Goal: Transaction & Acquisition: Book appointment/travel/reservation

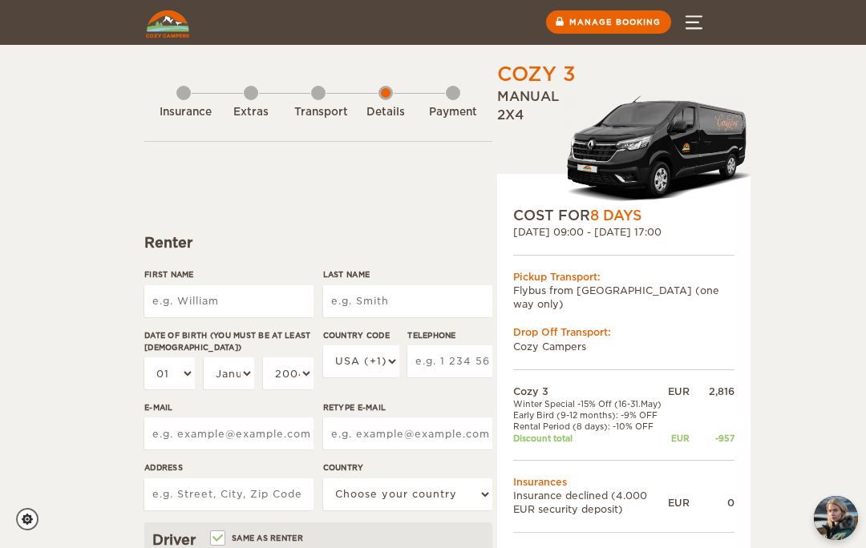
click at [213, 300] on input "First Name" at bounding box center [228, 301] width 169 height 32
type input "Karine"
type input "Delemer"
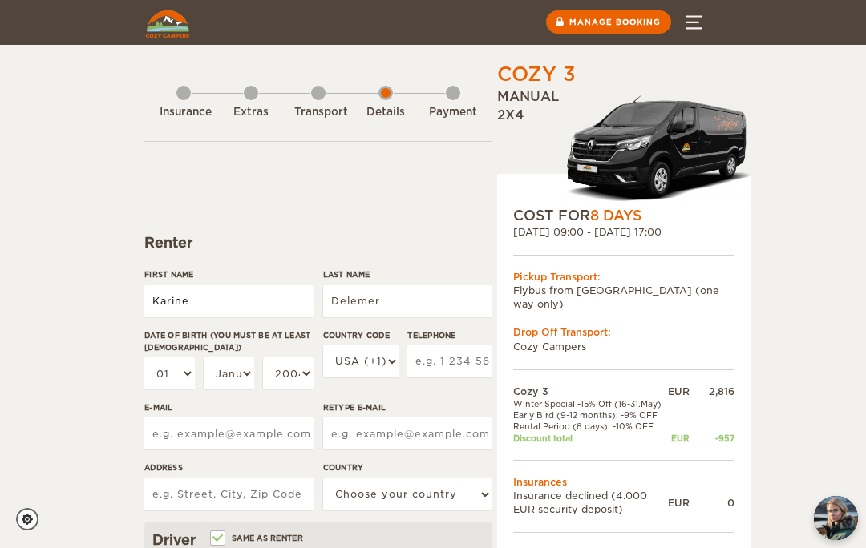
click at [198, 296] on input "Karine" at bounding box center [228, 301] width 169 height 32
type input "K"
type input "[PERSON_NAME]"
click at [189, 370] on select "01 02 03 04 05 06 07 08 09 10 11 12 13 14 15 16 17 18 19 20 21 22 23 24 25 26 2…" at bounding box center [169, 373] width 50 height 32
type input "Guillaume"
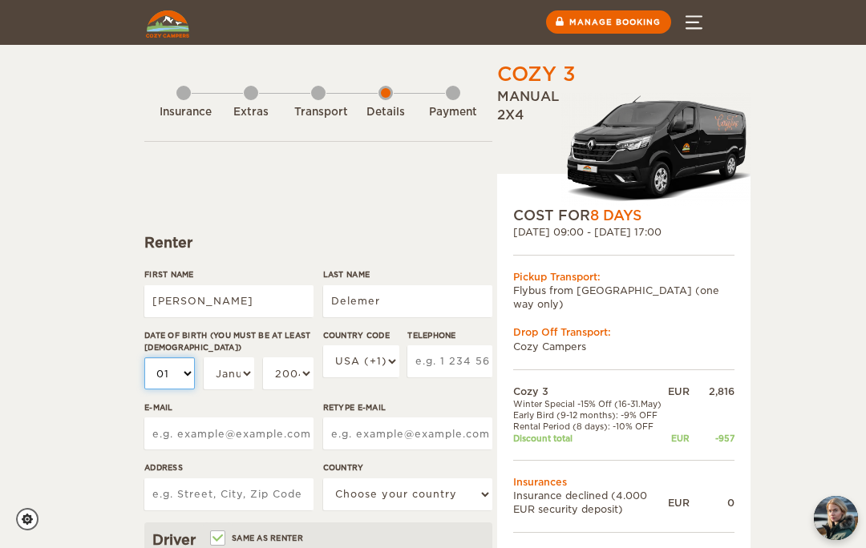
select select "08"
click at [247, 372] on select "January February March April May June July August September October November De…" at bounding box center [229, 373] width 50 height 32
select select "03"
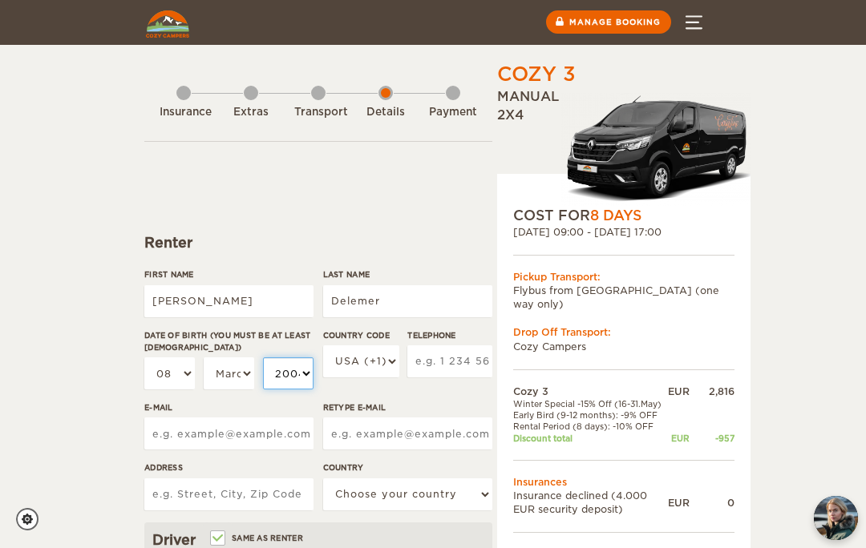
click at [300, 377] on select "2004 2003 2002 2001 2000 1999 1998 1997 1996 1995 1994 1993 1992 1991 1990 1989…" at bounding box center [288, 373] width 50 height 32
select select "1977"
click at [386, 361] on select "USA (+1) UK (+44) Germany (+49) Algeria (+213) Andorra (+376) Angola (+244) Ang…" at bounding box center [361, 361] width 76 height 32
select select "33"
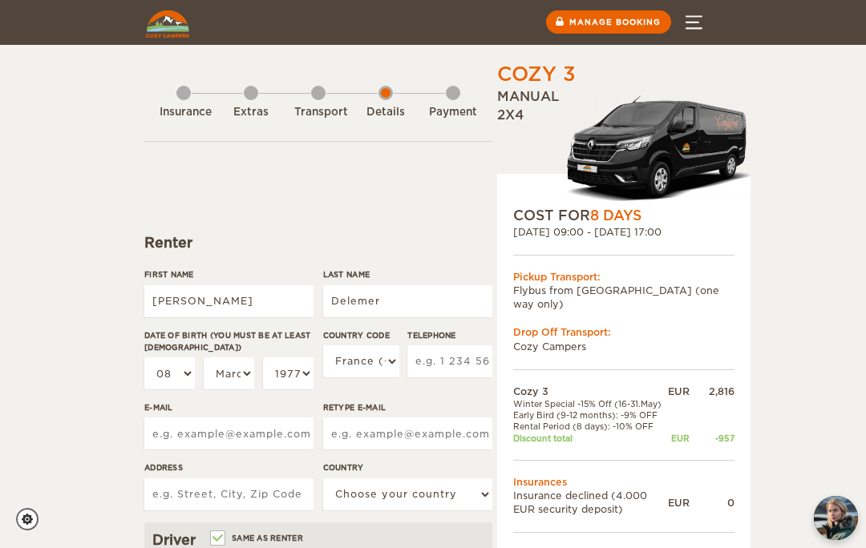
click at [455, 361] on input "Telephone" at bounding box center [449, 361] width 85 height 32
type input "0652251914"
click at [196, 430] on input "E-mail" at bounding box center [228, 434] width 169 height 32
type input "g"
type input "kar.len@hotmail.fr"
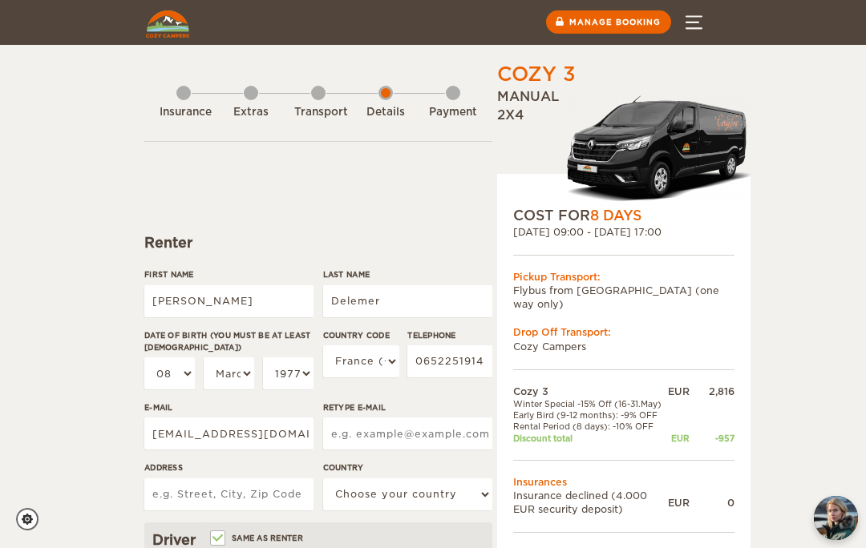
type input "kar.len@hotmail.fr"
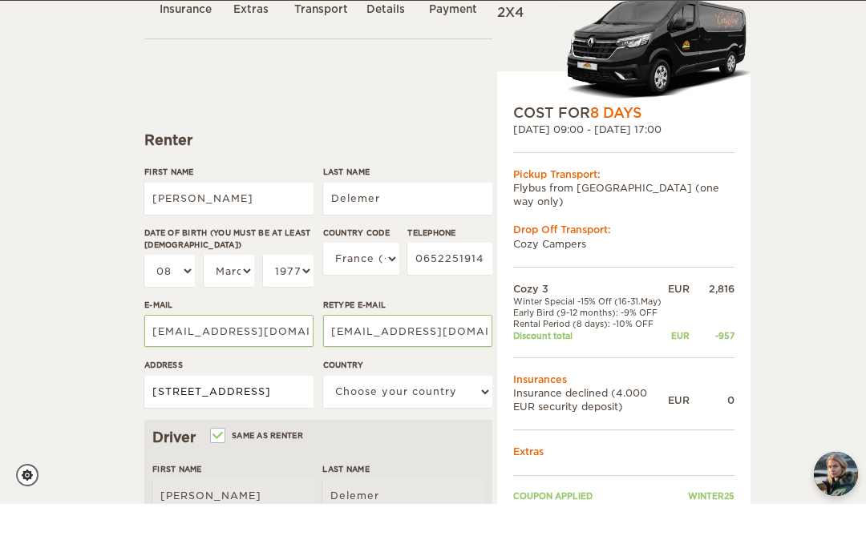
scroll to position [68, 0]
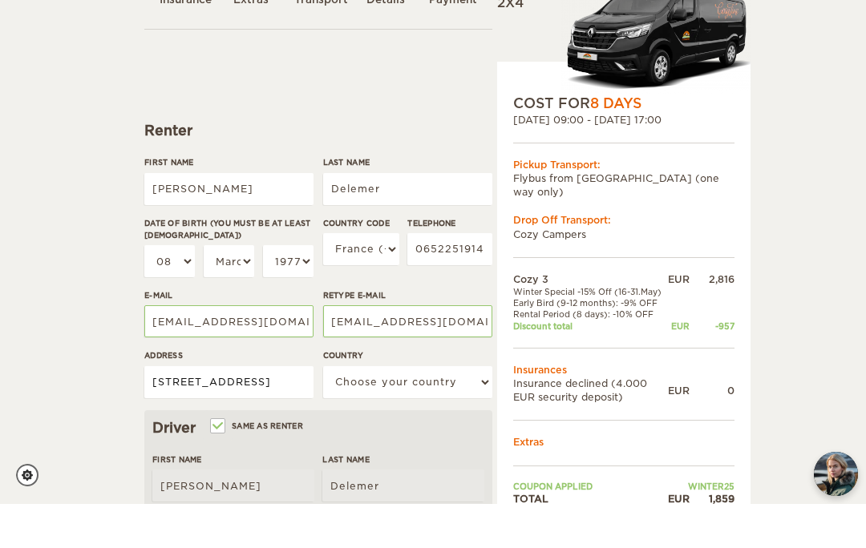
type input "324 chemin de mes"
click at [391, 410] on select "Choose your country United States United Kingdom Germany Afghanistan Albania Al…" at bounding box center [407, 426] width 169 height 32
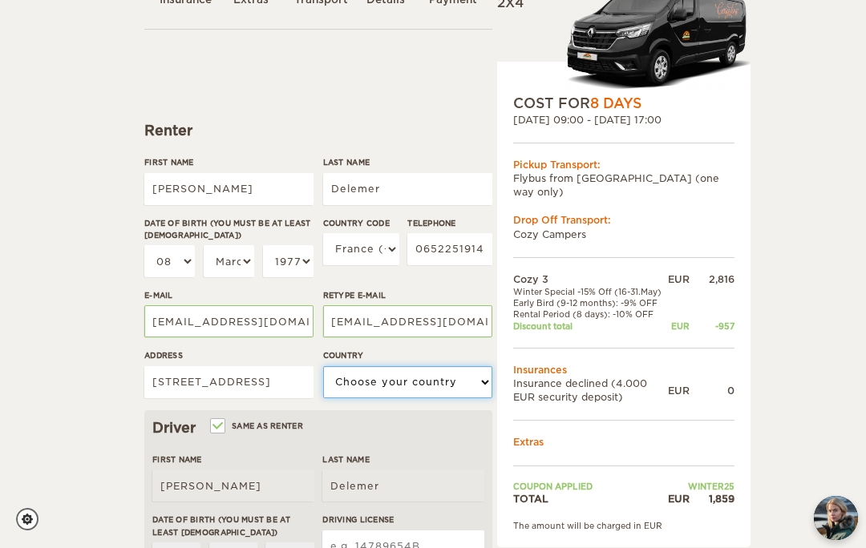
select select "71"
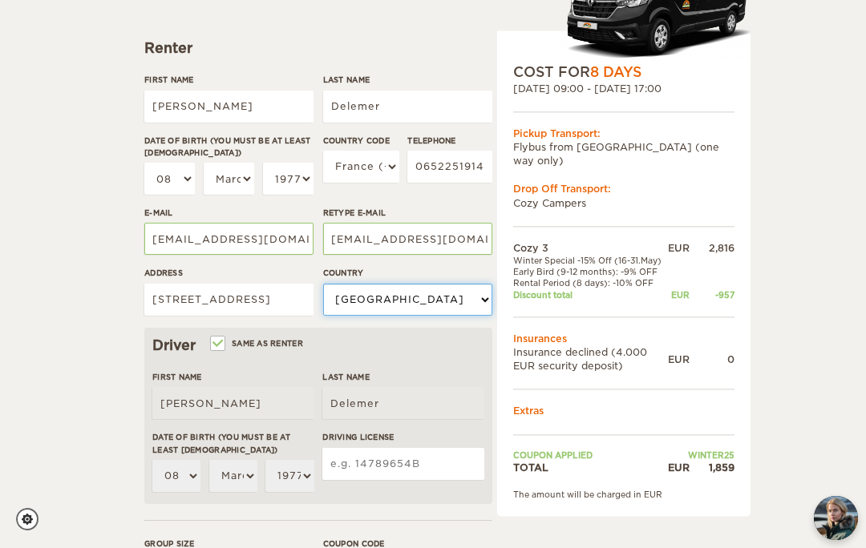
scroll to position [233, 0]
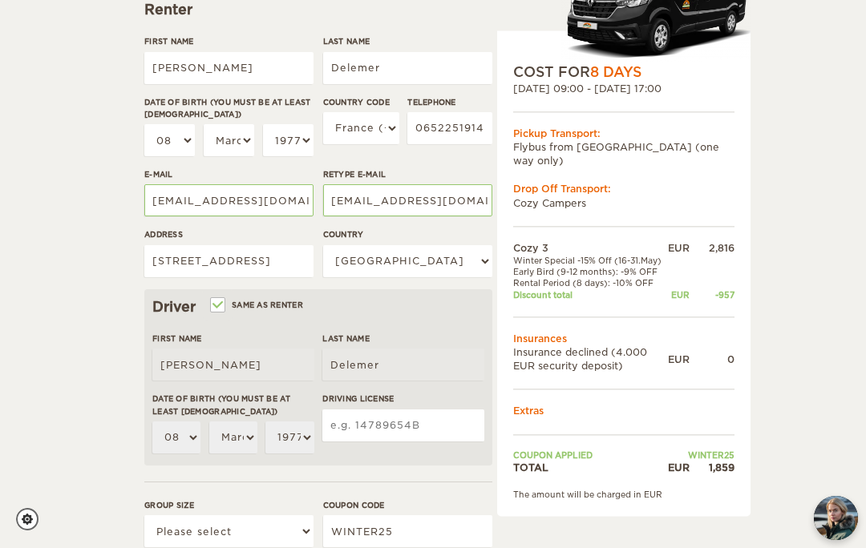
click at [390, 421] on input "Driving License" at bounding box center [403, 426] width 162 height 32
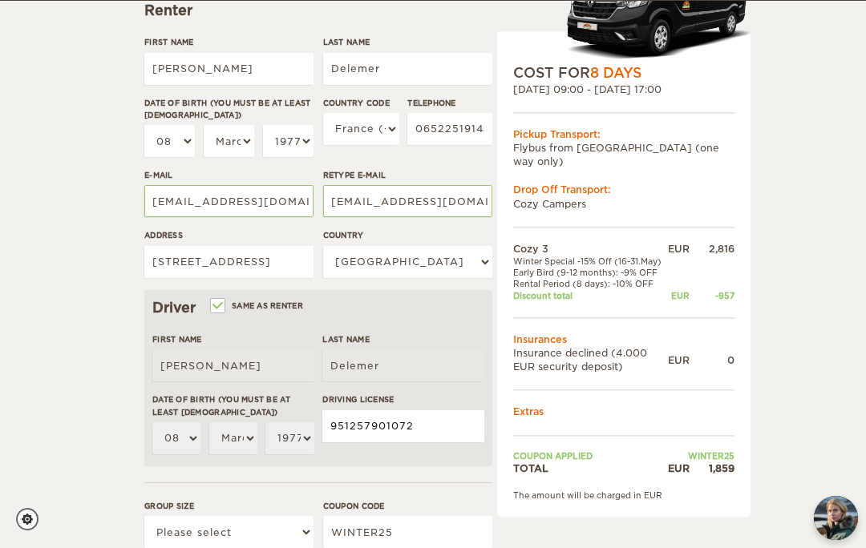
type input "951257901072"
click at [300, 533] on select "Please select 1 2 3" at bounding box center [228, 532] width 169 height 32
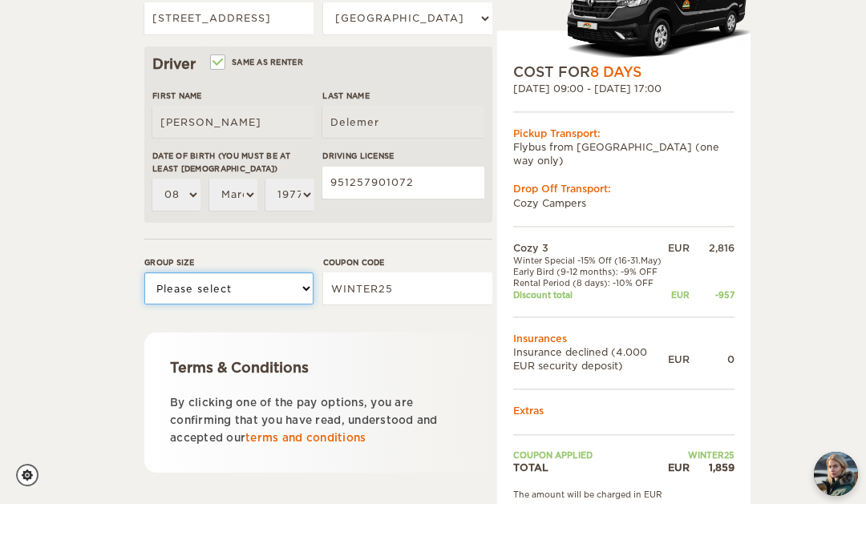
scroll to position [476, 0]
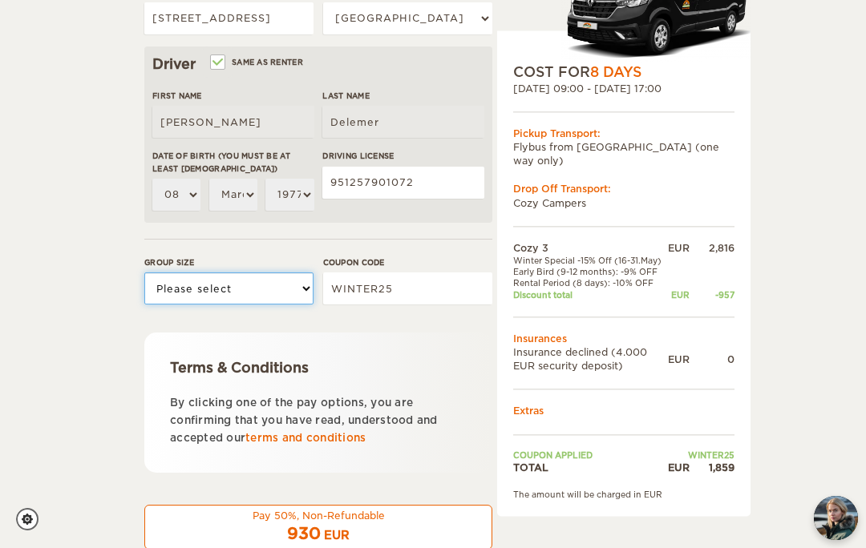
select select "2"
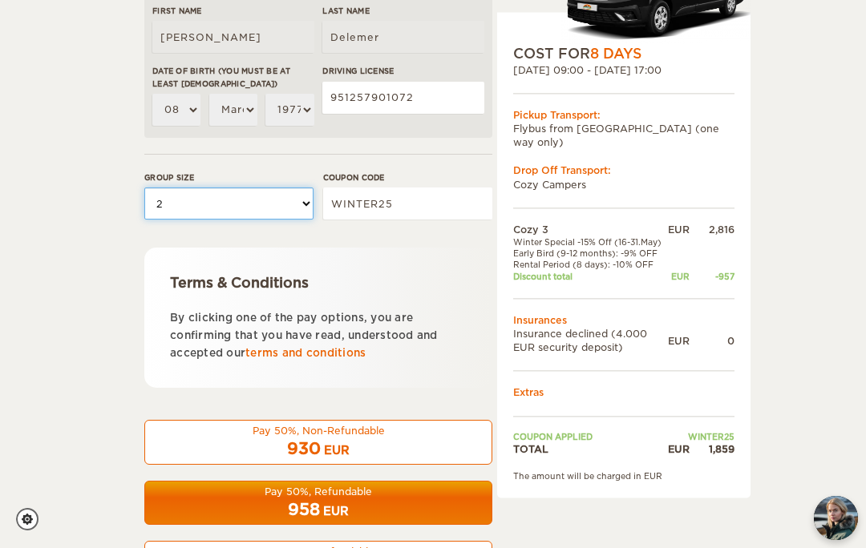
scroll to position [566, 0]
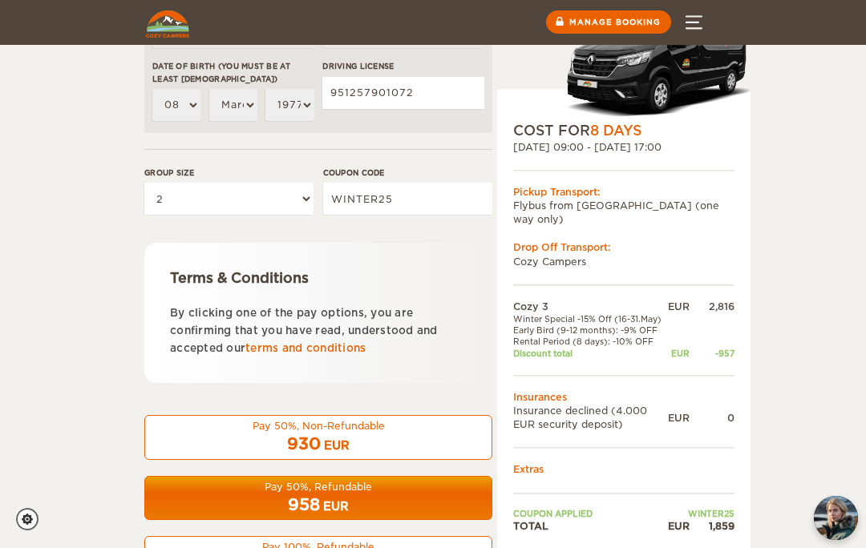
click at [317, 430] on div "Pay 50%, Non-Refundable" at bounding box center [318, 426] width 327 height 14
click at [309, 433] on div "930 EUR" at bounding box center [318, 444] width 327 height 23
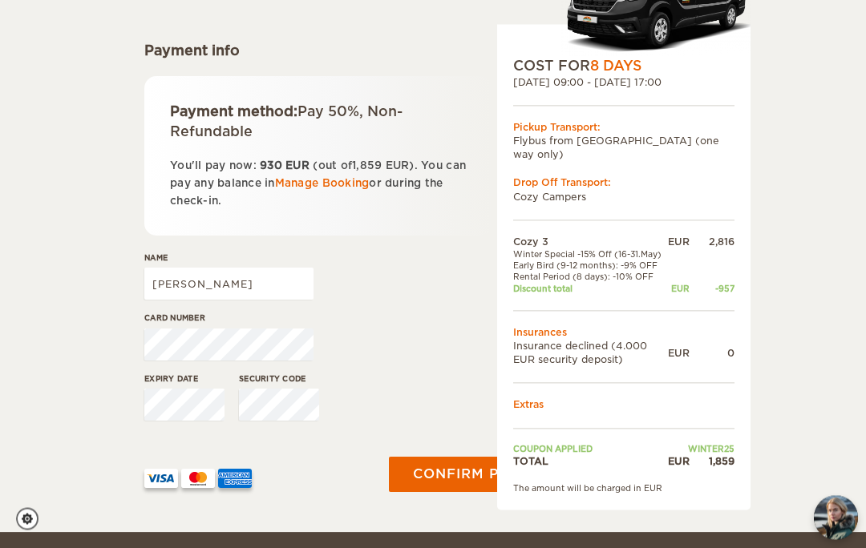
scroll to position [193, 0]
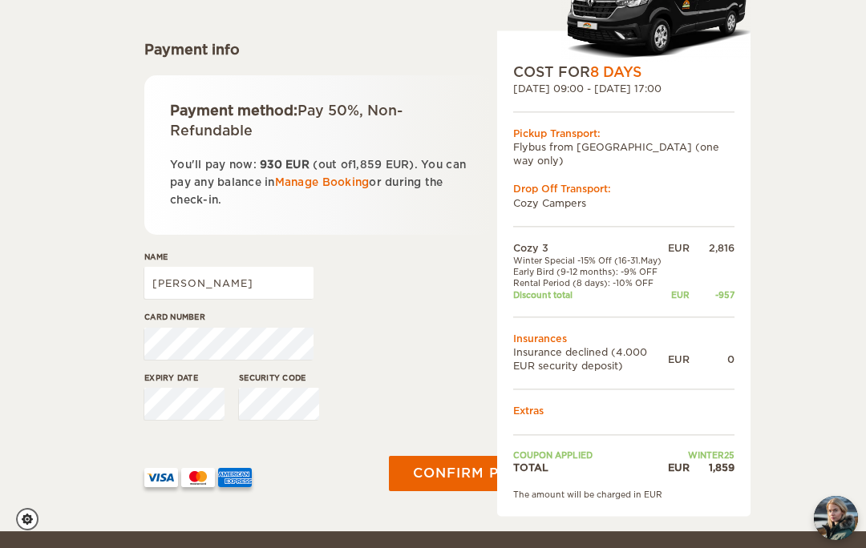
click at [450, 474] on button "Confirm payment" at bounding box center [487, 473] width 196 height 35
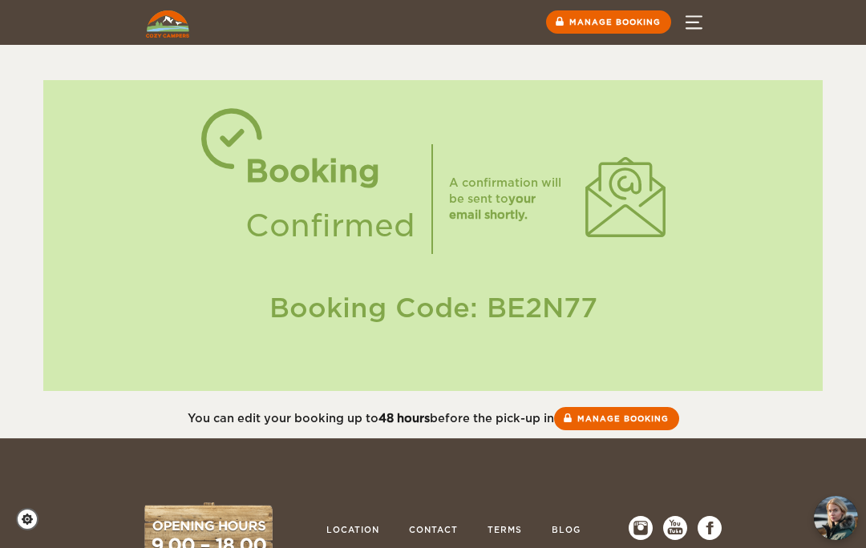
click at [690, 19] on button "Menu" at bounding box center [693, 22] width 56 height 45
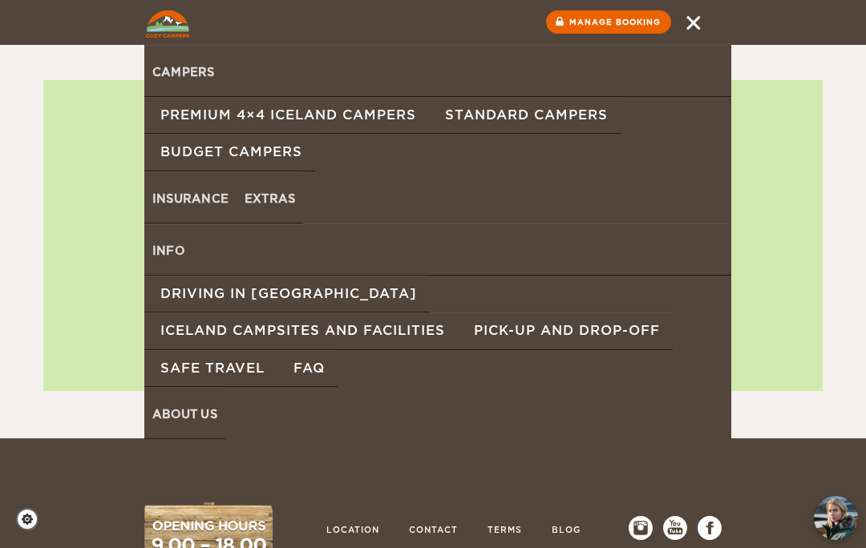
click at [551, 121] on link "Standard Campers" at bounding box center [525, 115] width 192 height 37
